Goal: Task Accomplishment & Management: Manage account settings

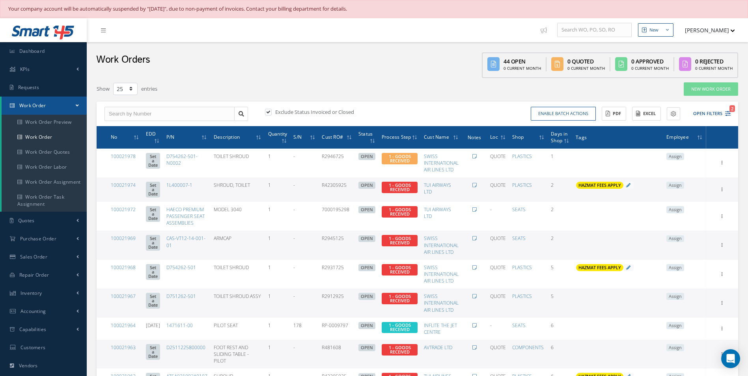
select select "25"
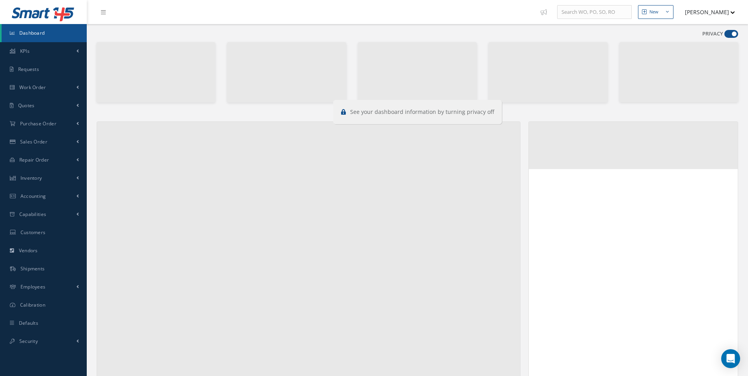
click at [729, 33] on span at bounding box center [732, 34] width 14 height 8
click at [725, 36] on input "checkbox" at bounding box center [725, 36] width 0 height 0
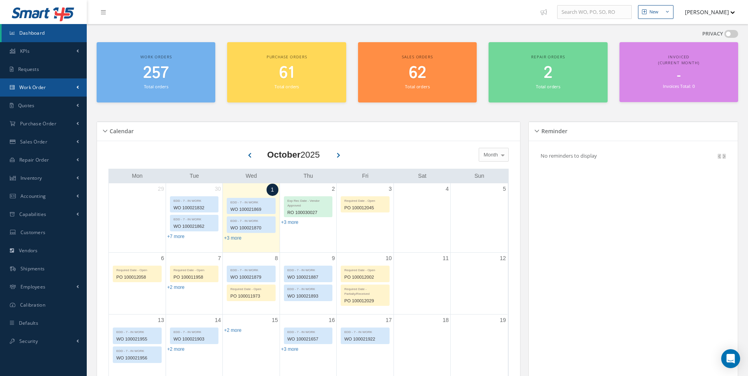
click at [35, 81] on link "Work Order" at bounding box center [43, 88] width 87 height 18
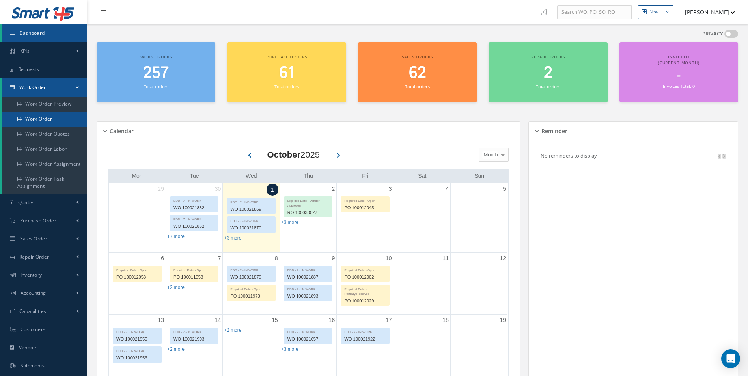
click at [47, 118] on link "Work Order" at bounding box center [44, 119] width 85 height 15
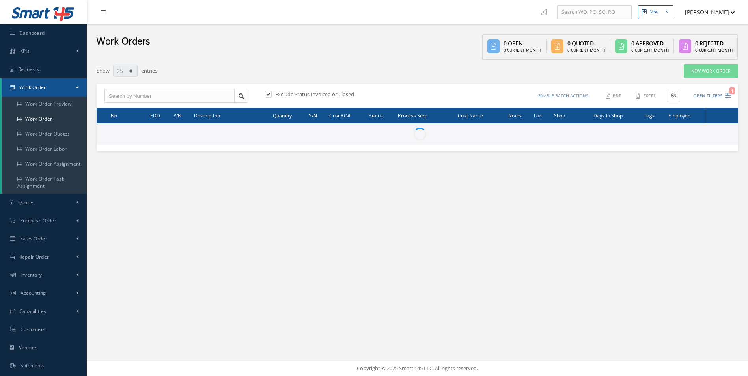
select select "25"
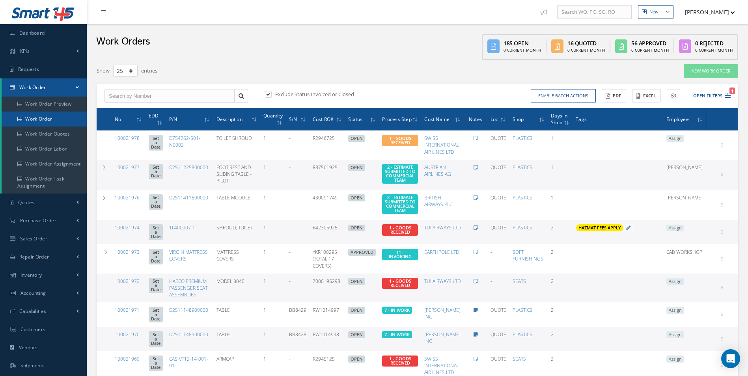
click at [38, 116] on link "Work Order" at bounding box center [44, 119] width 85 height 15
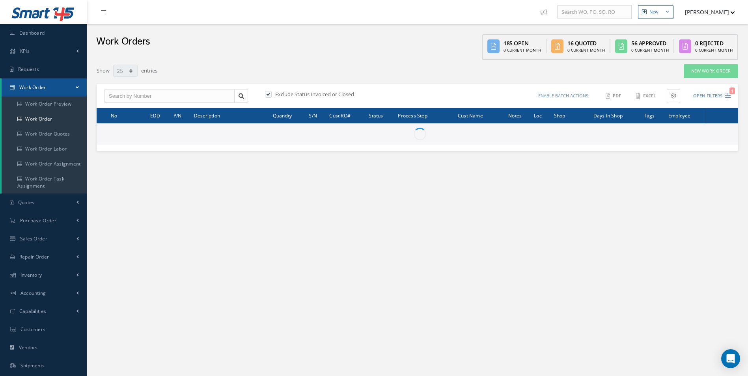
select select "25"
